Goal: Task Accomplishment & Management: Use online tool/utility

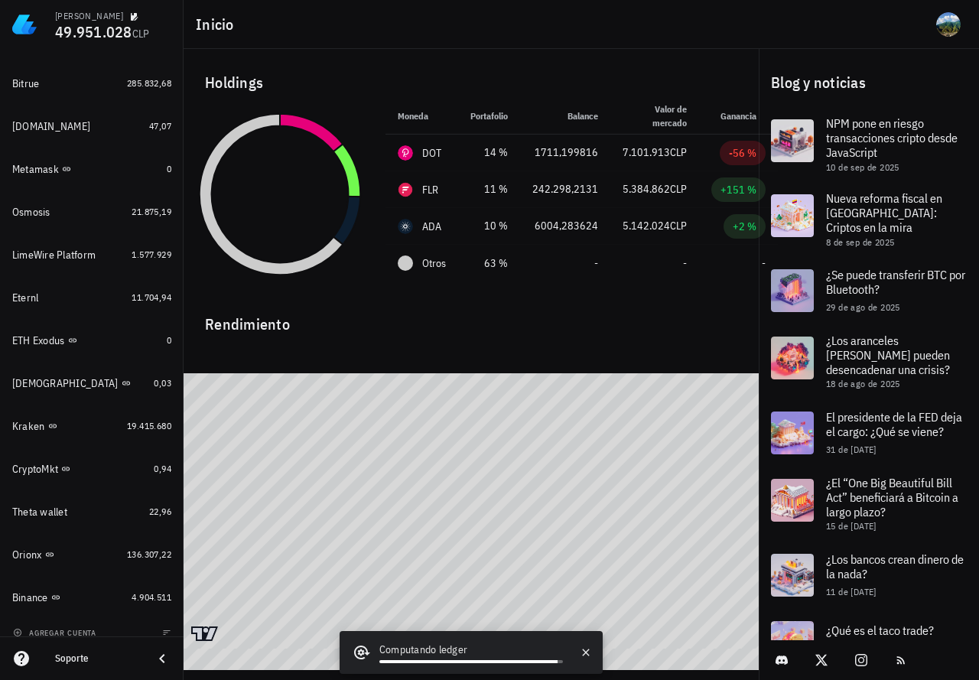
scroll to position [1111, 0]
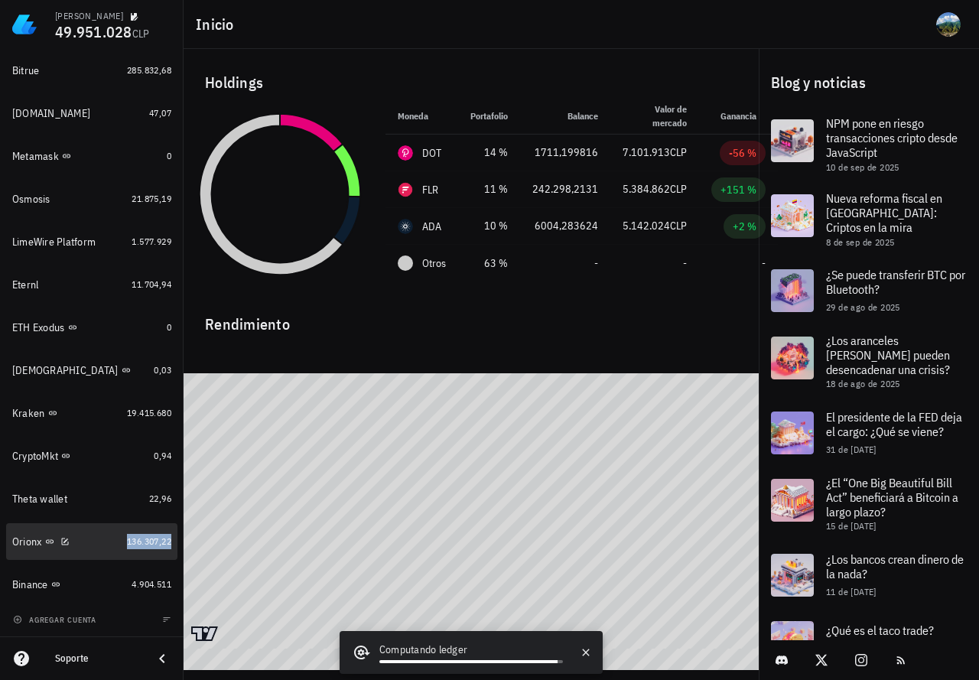
click at [136, 539] on span "136.307,22" at bounding box center [149, 541] width 44 height 11
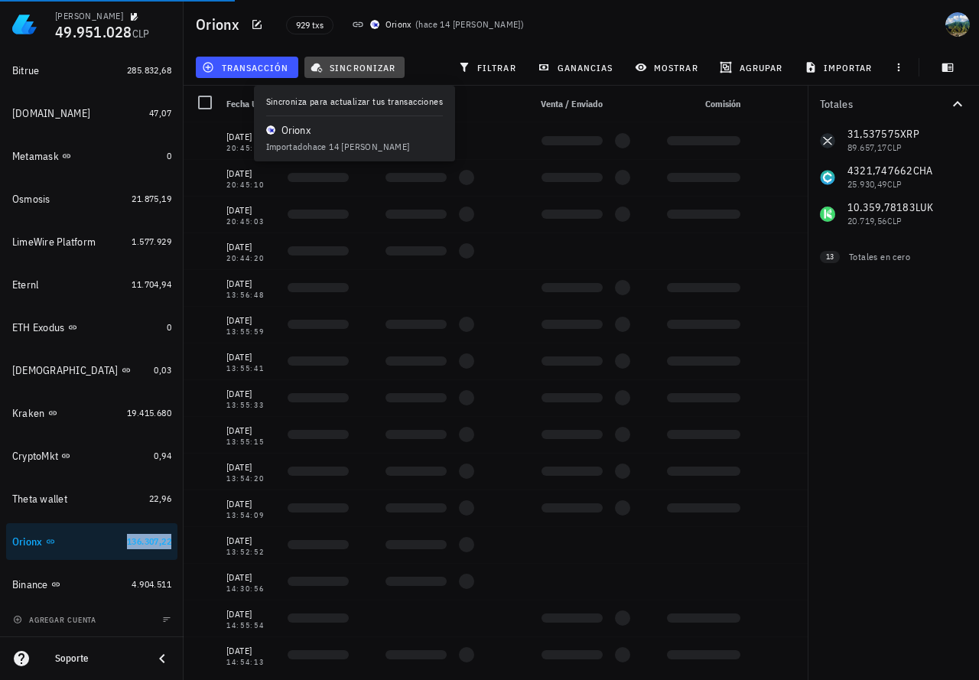
click at [386, 70] on span "sincronizar" at bounding box center [355, 67] width 82 height 12
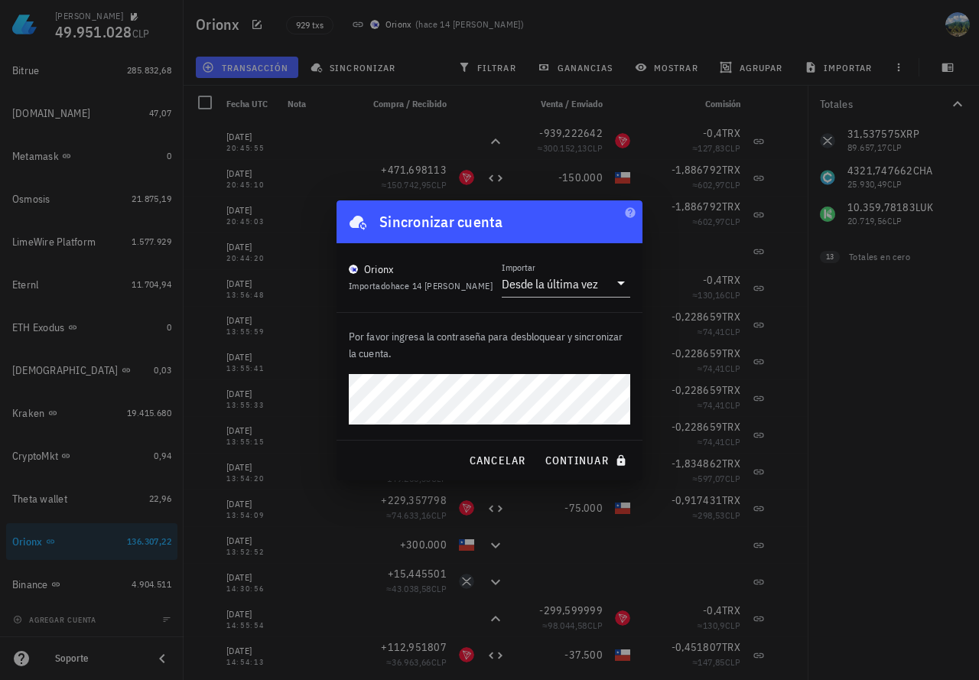
click at [539, 447] on button "continuar" at bounding box center [588, 461] width 98 height 28
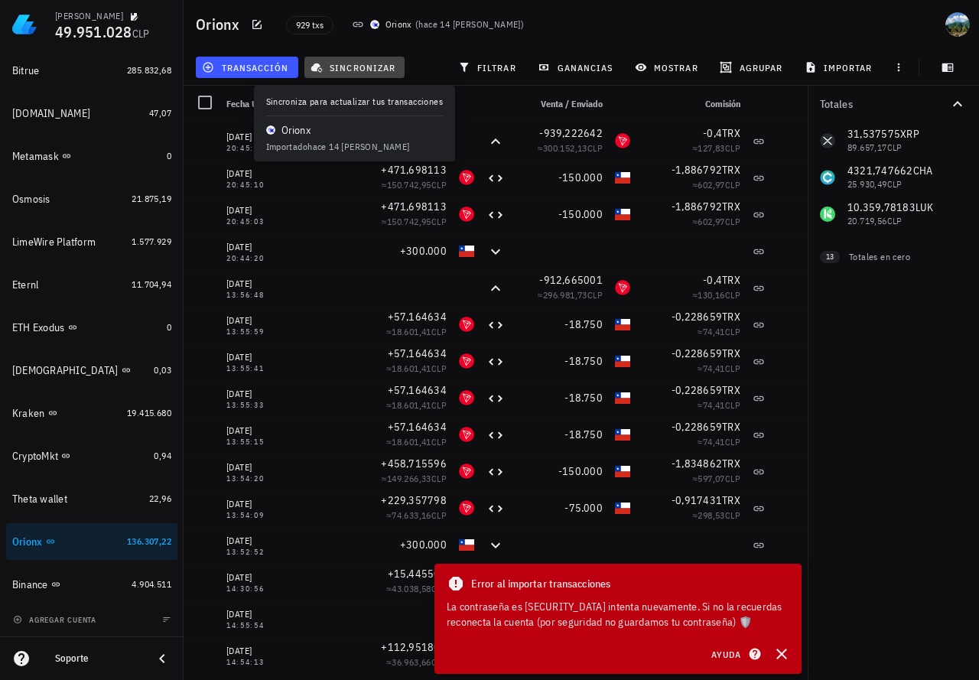
click at [366, 60] on button "sincronizar" at bounding box center [354, 67] width 101 height 21
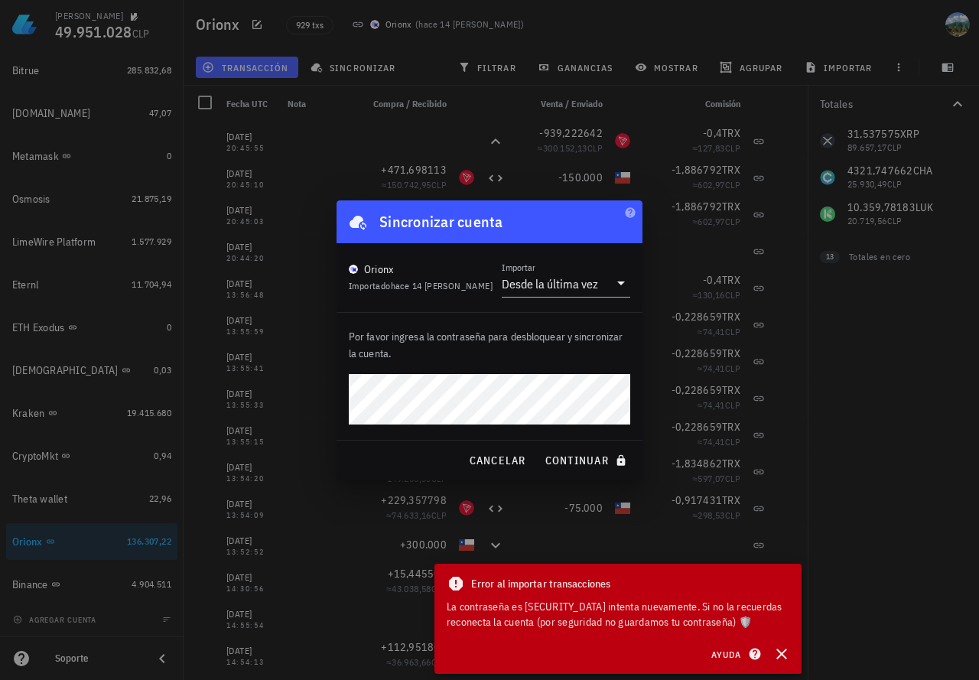
click at [539, 447] on button "continuar" at bounding box center [588, 461] width 98 height 28
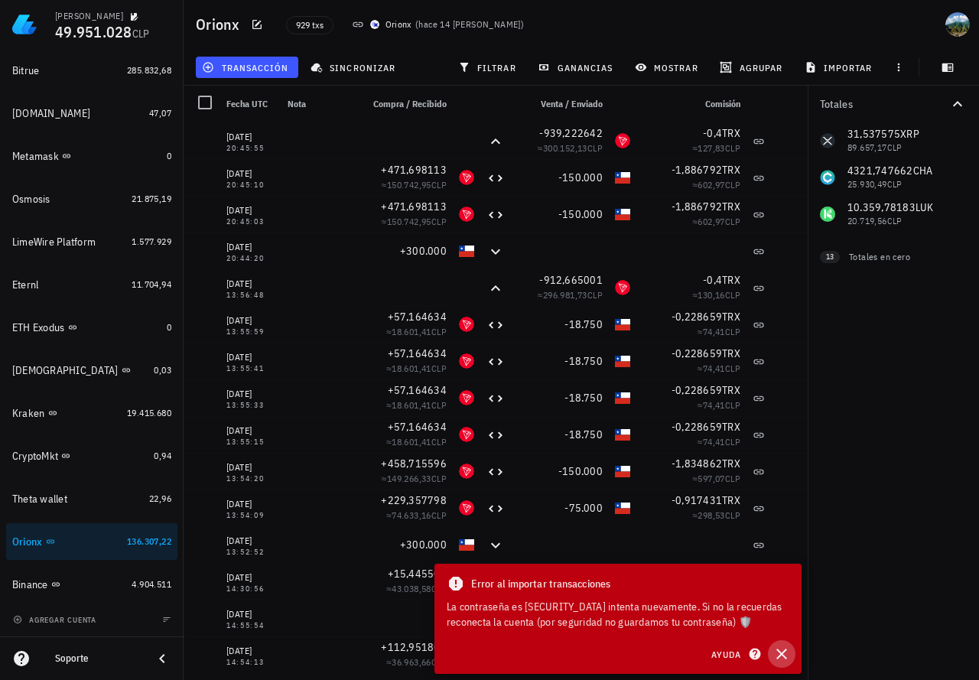
click at [781, 648] on icon "button" at bounding box center [782, 654] width 18 height 18
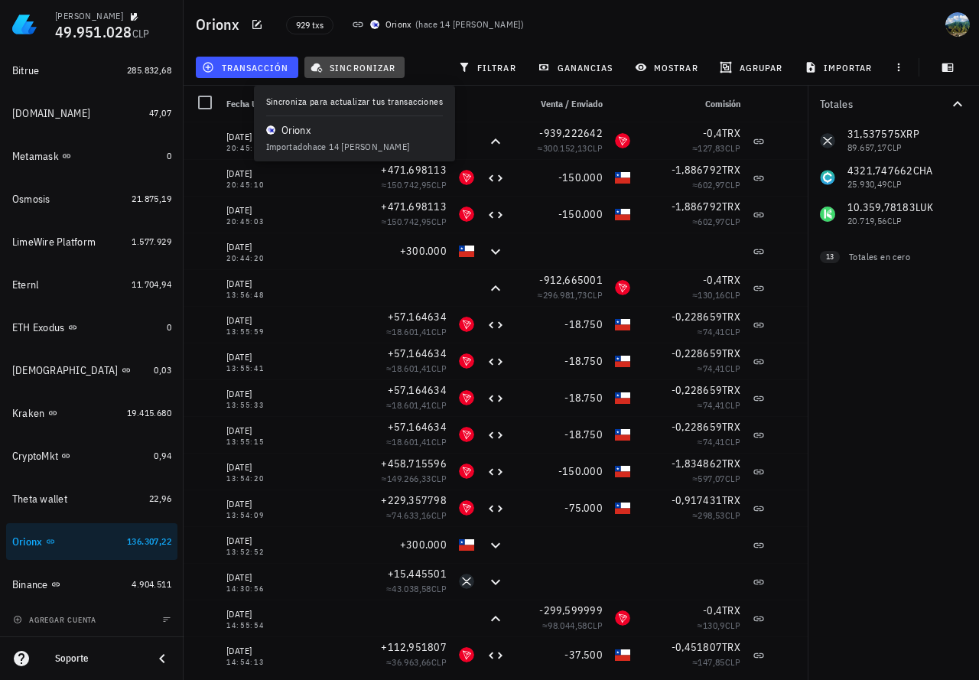
click at [350, 62] on span "sincronizar" at bounding box center [355, 67] width 82 height 12
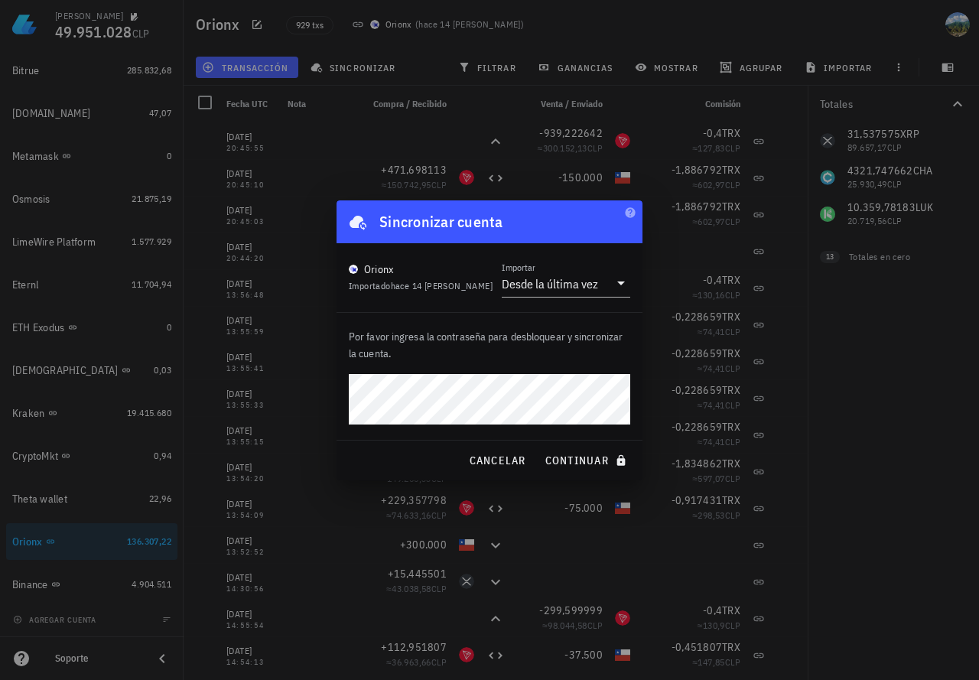
click at [539, 447] on button "continuar" at bounding box center [588, 461] width 98 height 28
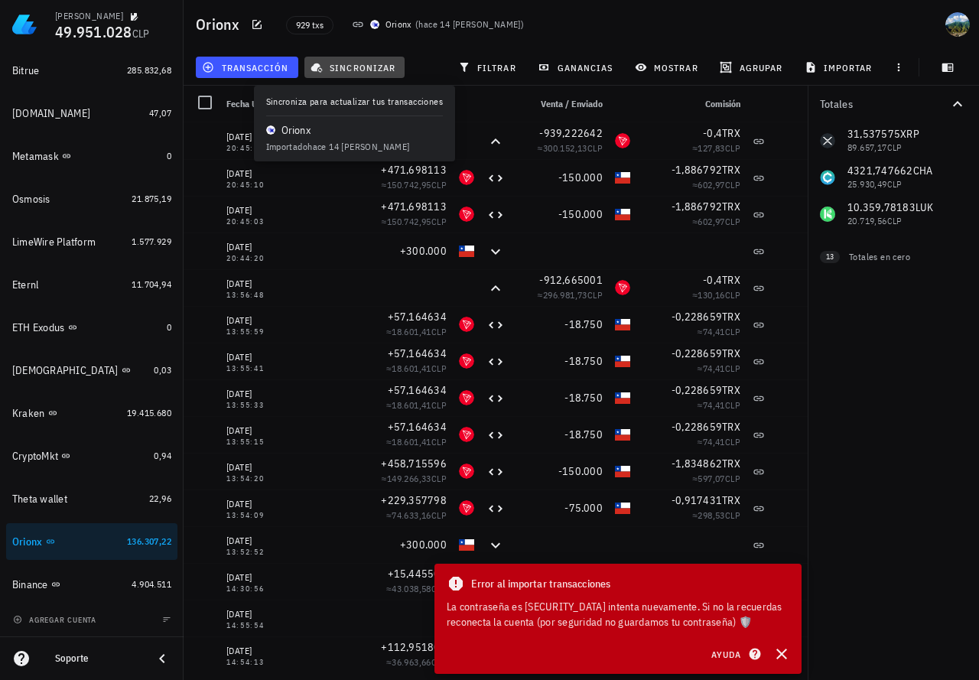
click at [357, 68] on span "sincronizar" at bounding box center [355, 67] width 82 height 12
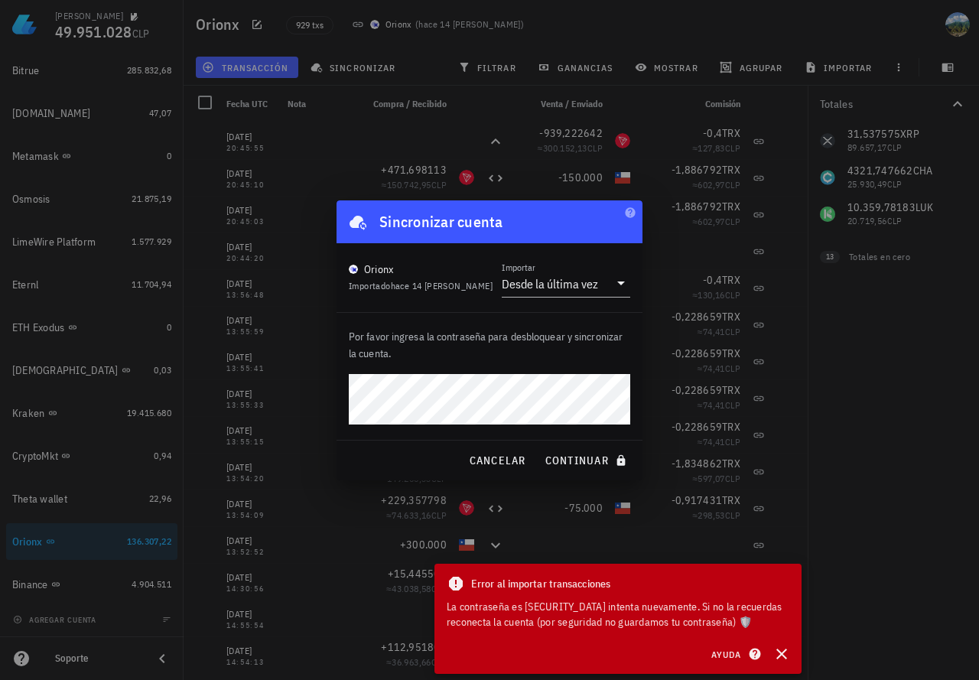
click at [539, 447] on button "continuar" at bounding box center [588, 461] width 98 height 28
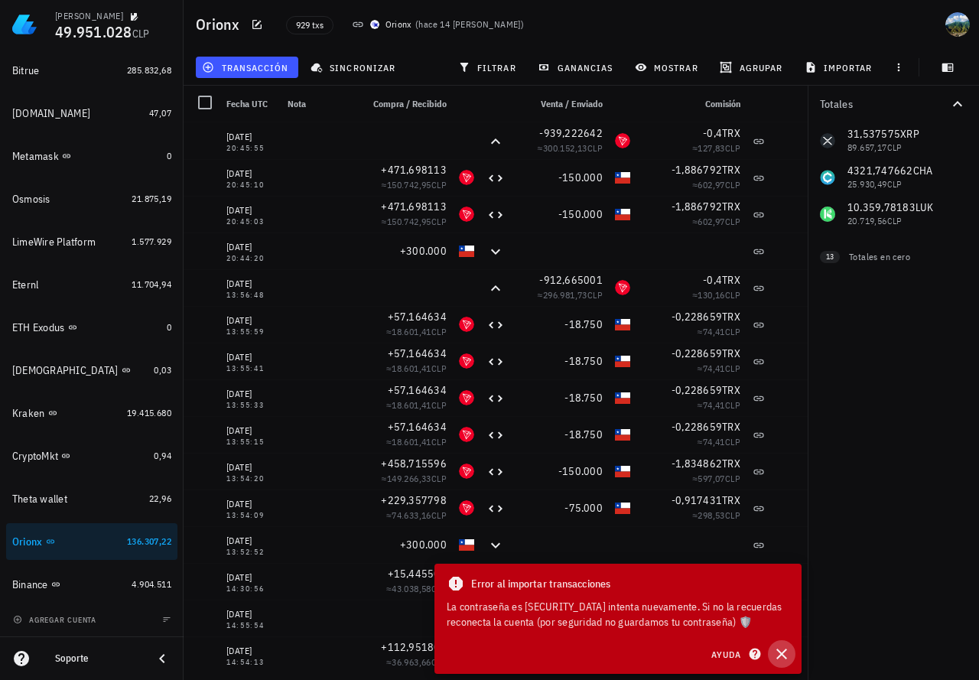
click at [787, 653] on icon "button" at bounding box center [782, 654] width 18 height 18
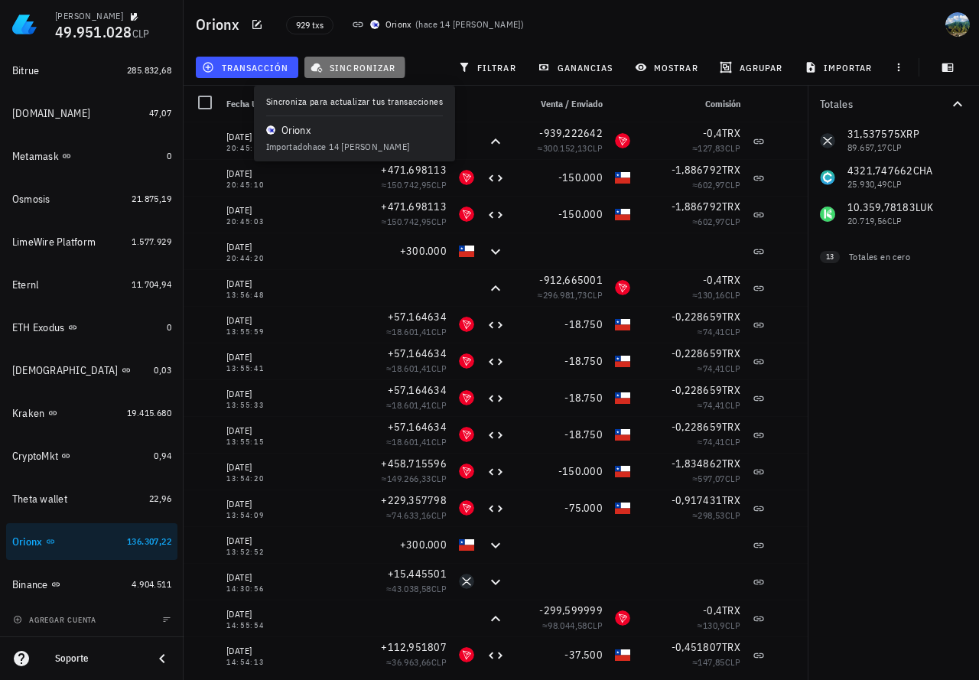
click at [356, 66] on span "sincronizar" at bounding box center [355, 67] width 82 height 12
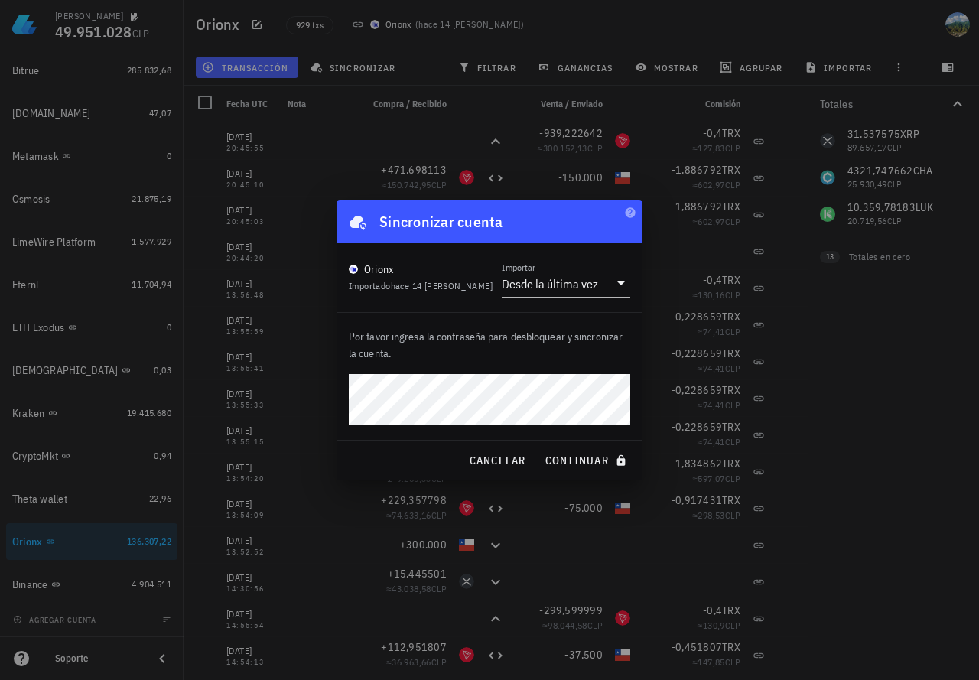
click at [539, 447] on button "continuar" at bounding box center [588, 461] width 98 height 28
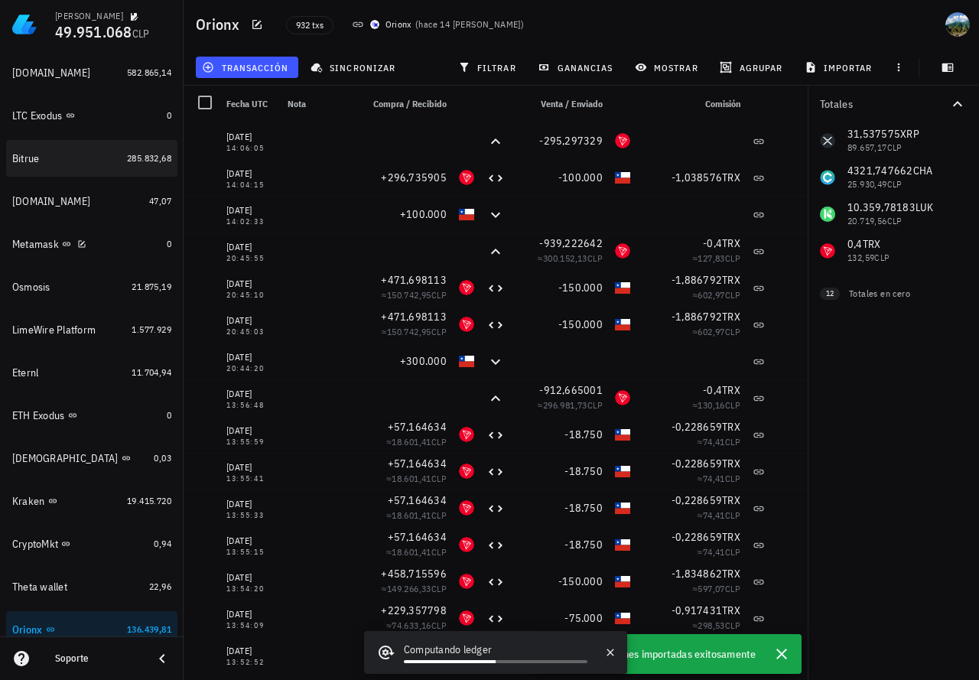
scroll to position [1034, 0]
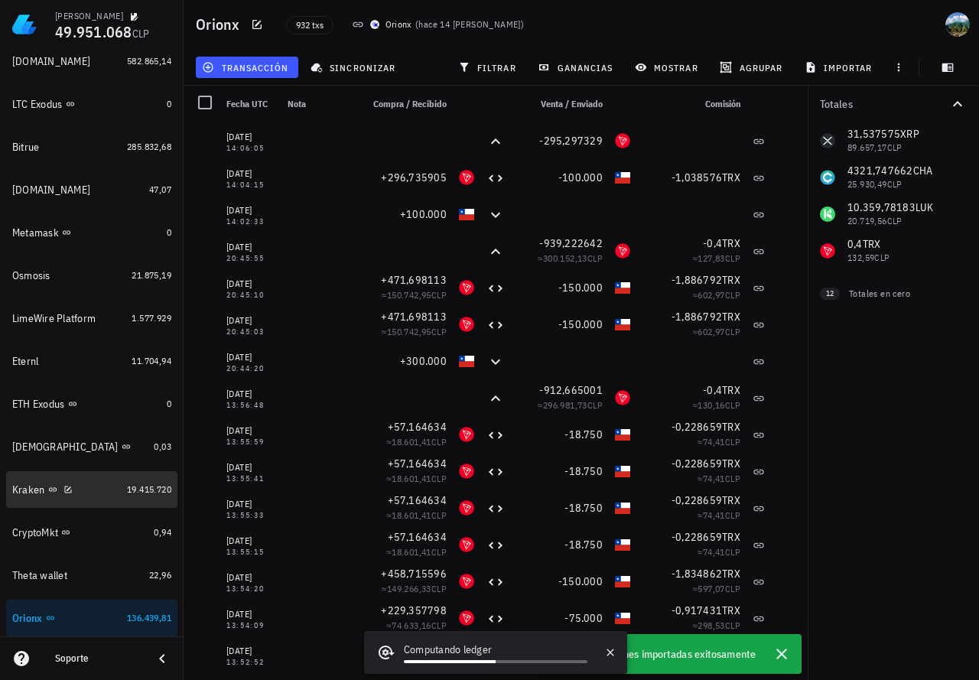
click at [150, 480] on link "Kraken 19.415.720" at bounding box center [91, 489] width 171 height 37
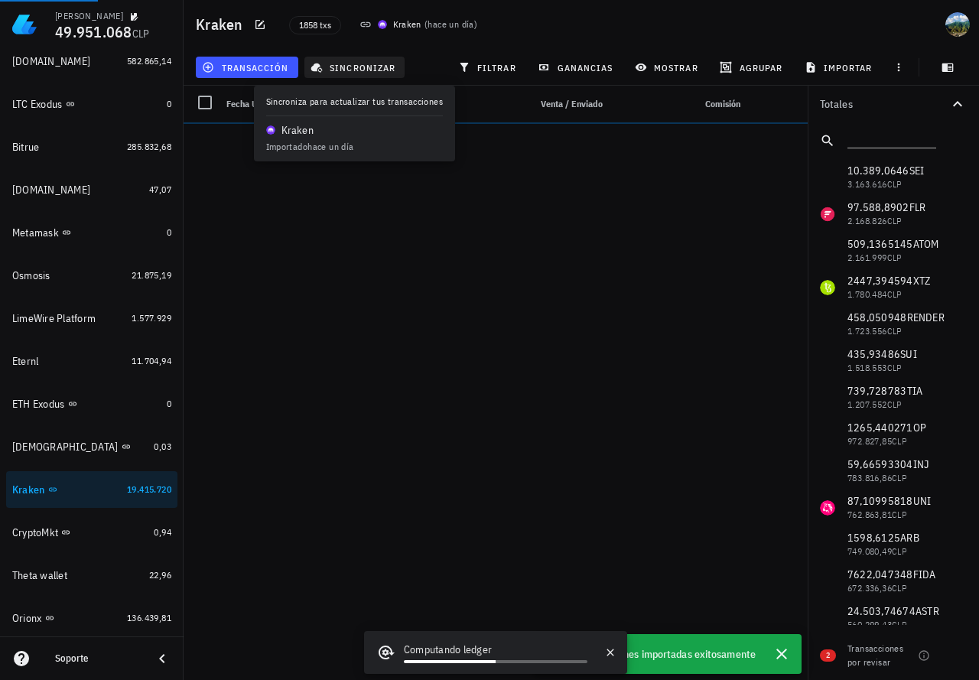
click at [357, 69] on span "sincronizar" at bounding box center [355, 67] width 82 height 12
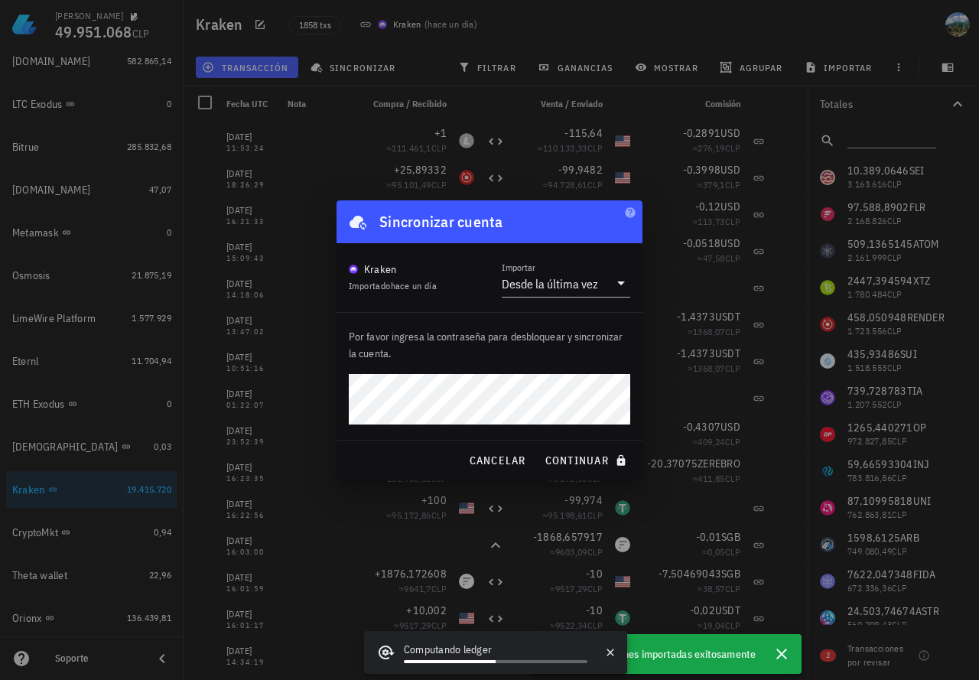
click at [539, 447] on button "continuar" at bounding box center [588, 461] width 98 height 28
